Goal: Transaction & Acquisition: Purchase product/service

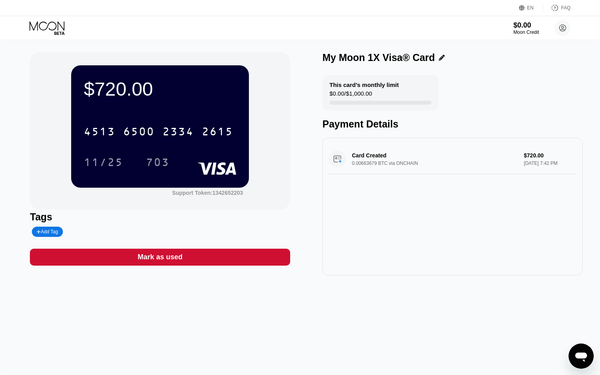
click at [56, 27] on icon at bounding box center [46, 25] width 35 height 9
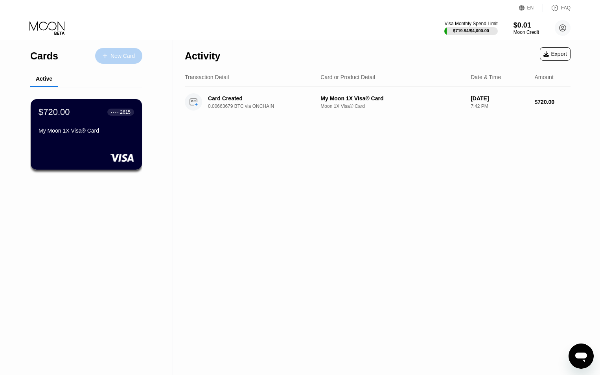
click at [121, 60] on div "New Card" at bounding box center [118, 56] width 47 height 16
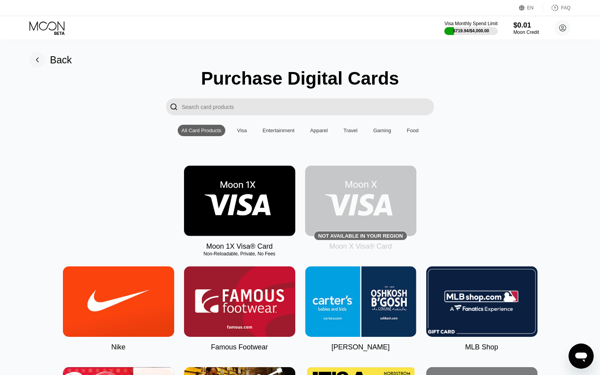
click at [242, 197] on img at bounding box center [239, 200] width 111 height 70
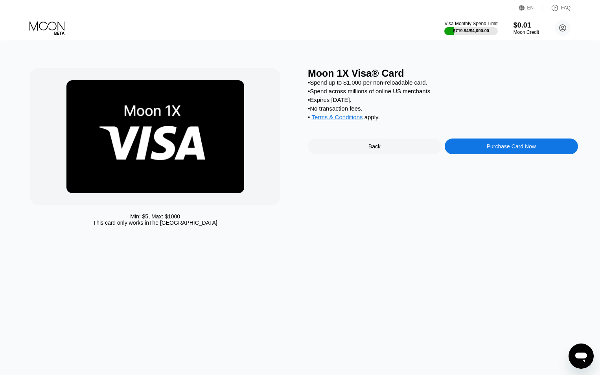
click at [505, 149] on div "Purchase Card Now" at bounding box center [511, 146] width 49 height 6
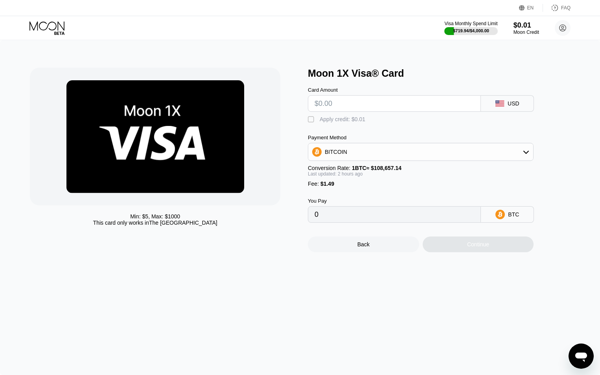
click at [410, 105] on input "text" at bounding box center [394, 104] width 160 height 16
type input "$1000"
click at [410, 105] on input "$1000" at bounding box center [394, 104] width 160 height 16
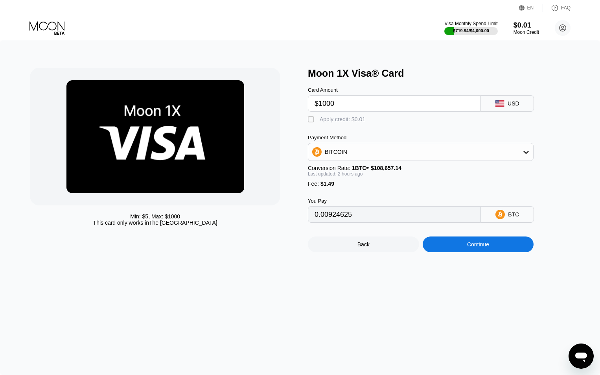
type input "0.00924625"
click at [379, 105] on input "$1000" at bounding box center [394, 104] width 160 height 16
click at [496, 246] on div "Continue" at bounding box center [478, 244] width 111 height 16
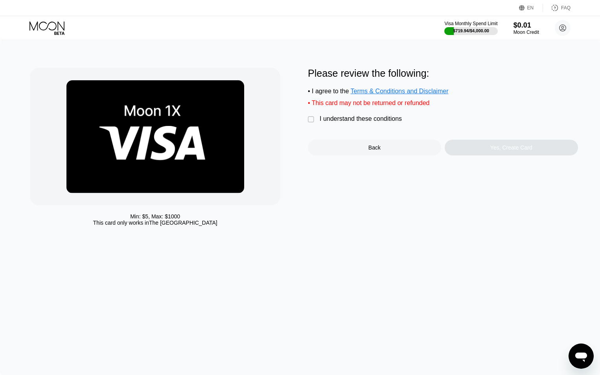
click at [374, 121] on div "I understand these conditions" at bounding box center [361, 118] width 82 height 7
click at [485, 148] on div "Yes, Create Card" at bounding box center [511, 148] width 133 height 16
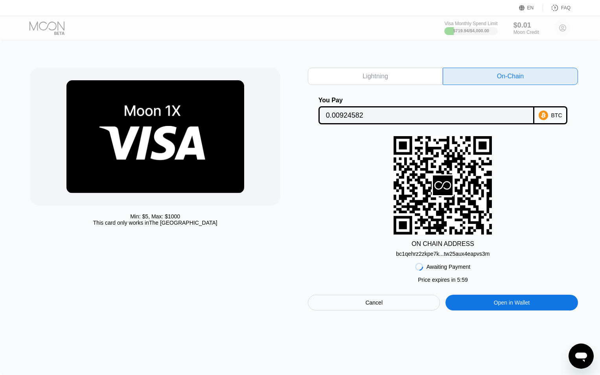
click at [481, 255] on div "bc1qehrz2zkpe7k...tw25aux4eapvs3m" at bounding box center [443, 253] width 94 height 6
click at [398, 109] on input "0.00924582" at bounding box center [426, 115] width 201 height 16
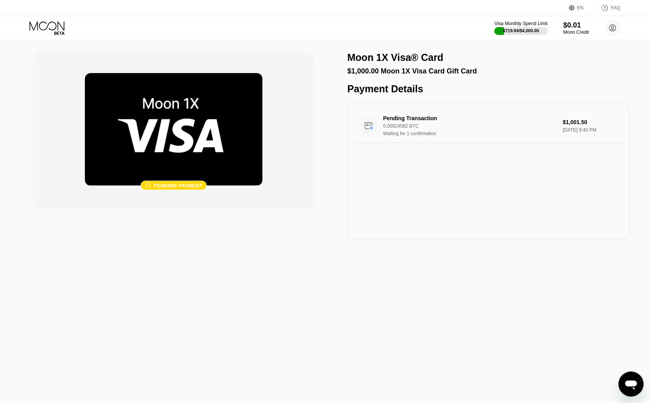
click at [324, 100] on div " Pending payment Moon 1X Visa® Card $1,000.00 Moon 1X Visa Card Gift Card Paym…" at bounding box center [325, 146] width 585 height 188
click at [171, 155] on img at bounding box center [174, 129] width 178 height 113
click at [412, 250] on div " Pending payment Moon 1X Visa® Card $1,000.00 Moon 1X Visa Card Gift Card Paym…" at bounding box center [325, 221] width 650 height 363
click at [205, 172] on img at bounding box center [174, 129] width 178 height 113
click at [179, 181] on div " Pending payment" at bounding box center [174, 185] width 66 height 9
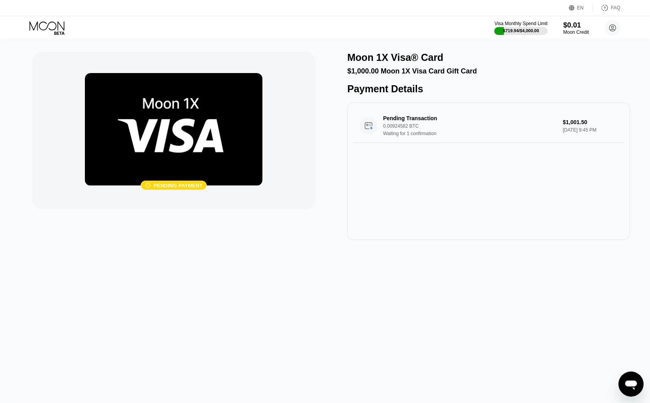
click at [178, 181] on div " Pending payment" at bounding box center [174, 185] width 66 height 9
click at [178, 185] on div "Pending payment" at bounding box center [178, 186] width 49 height 6
click at [180, 192] on div " Pending payment" at bounding box center [174, 130] width 283 height 157
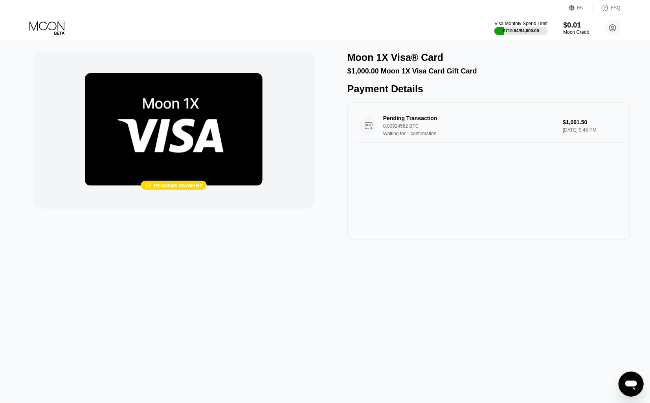
click at [180, 192] on div " Pending payment" at bounding box center [174, 130] width 283 height 157
click at [580, 255] on div " Pending payment Moon 1X Visa® Card $1,000.00 Moon 1X Visa Card Gift Card Paym…" at bounding box center [325, 221] width 650 height 363
click at [531, 283] on div " Pending payment Moon 1X Visa® Card $1,000.00 Moon 1X Visa Card Gift Card Paym…" at bounding box center [325, 221] width 650 height 363
click at [192, 183] on div "Pending payment" at bounding box center [178, 186] width 49 height 6
click at [246, 190] on div " Pending payment" at bounding box center [174, 185] width 178 height 9
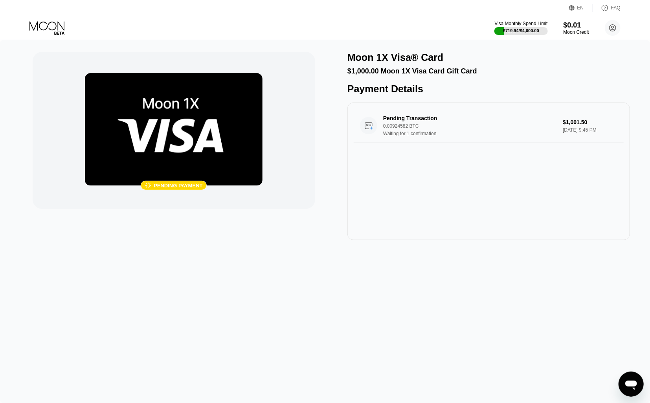
click at [221, 165] on img at bounding box center [174, 129] width 178 height 113
click at [607, 214] on div "Pending Transaction 0.00924582 BTC Waiting for 1 confirmation $1,001.50 [DATE] …" at bounding box center [488, 172] width 283 height 138
click at [607, 213] on div "Pending Transaction 0.00924582 BTC Waiting for 1 confirmation $1,001.50 [DATE] …" at bounding box center [488, 172] width 283 height 138
click at [557, 168] on div "Pending Transaction 0.00924582 BTC Waiting for 1 confirmation $1,001.50 [DATE] …" at bounding box center [488, 172] width 283 height 138
click at [249, 155] on img at bounding box center [174, 129] width 178 height 113
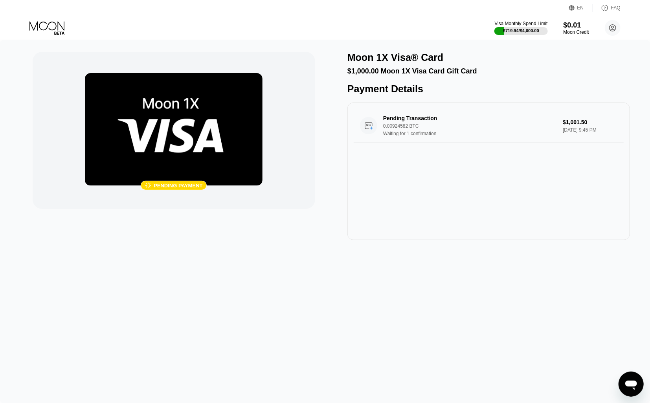
click at [260, 153] on img at bounding box center [174, 129] width 178 height 113
click at [260, 152] on img at bounding box center [174, 129] width 178 height 113
click at [545, 136] on div "Pending Transaction 0.00924582 BTC Waiting for 2 confirmations" at bounding box center [471, 125] width 177 height 21
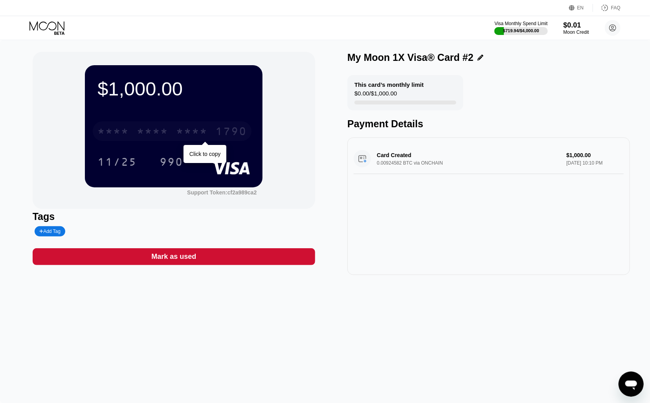
click at [167, 132] on div "* * * *" at bounding box center [152, 132] width 31 height 13
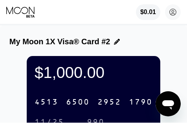
scroll to position [39, 0]
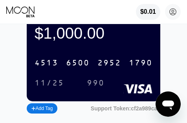
click at [50, 87] on div "11/25" at bounding box center [49, 83] width 29 height 9
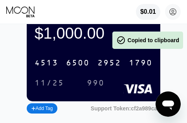
click at [96, 88] on div "990" at bounding box center [96, 83] width 18 height 9
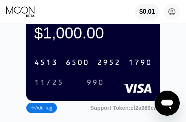
click at [96, 64] on div "4513 6500 2952 1790" at bounding box center [92, 63] width 127 height 16
